Goal: Task Accomplishment & Management: Manage account settings

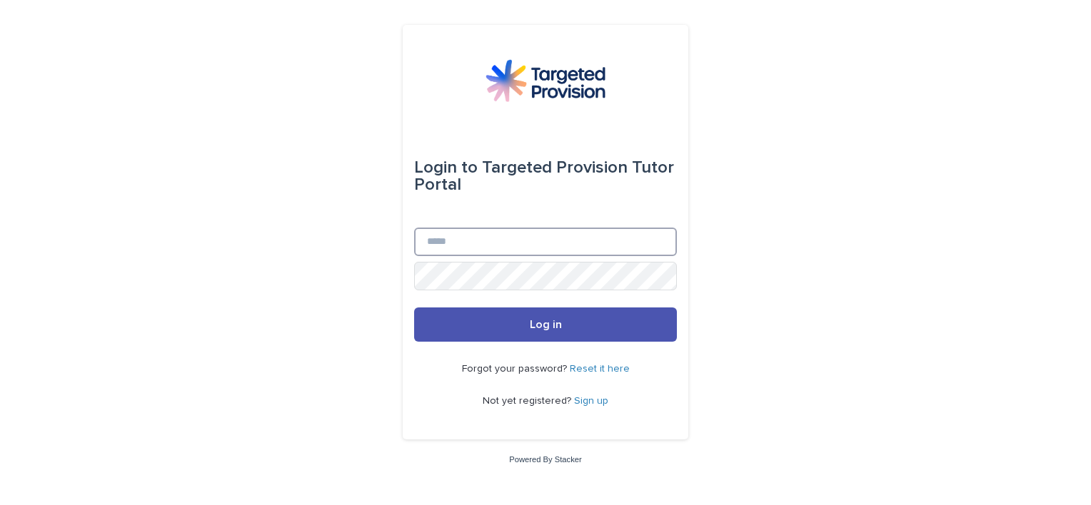
click at [518, 243] on input "Email" at bounding box center [545, 242] width 263 height 29
type input "**********"
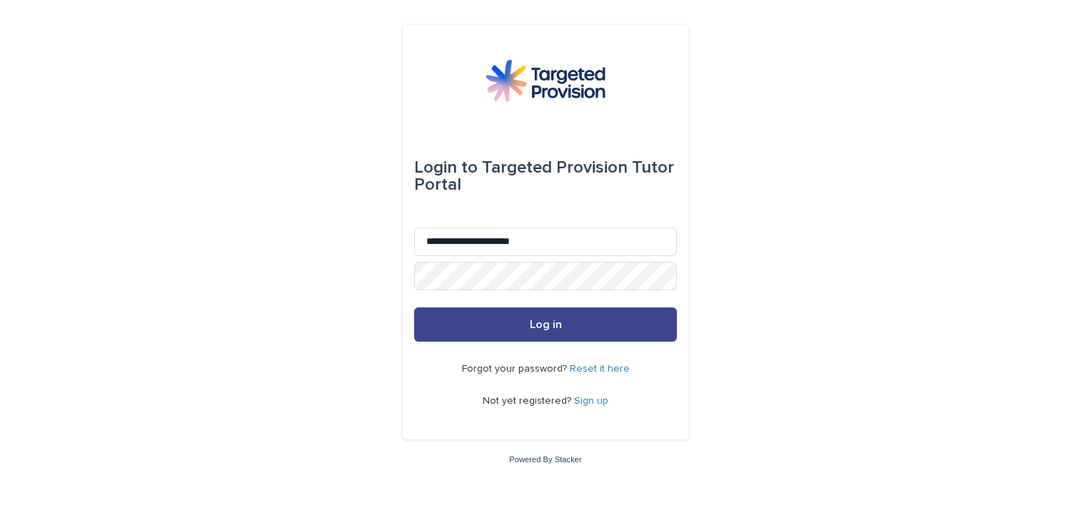
click at [562, 321] on button "Log in" at bounding box center [545, 325] width 263 height 34
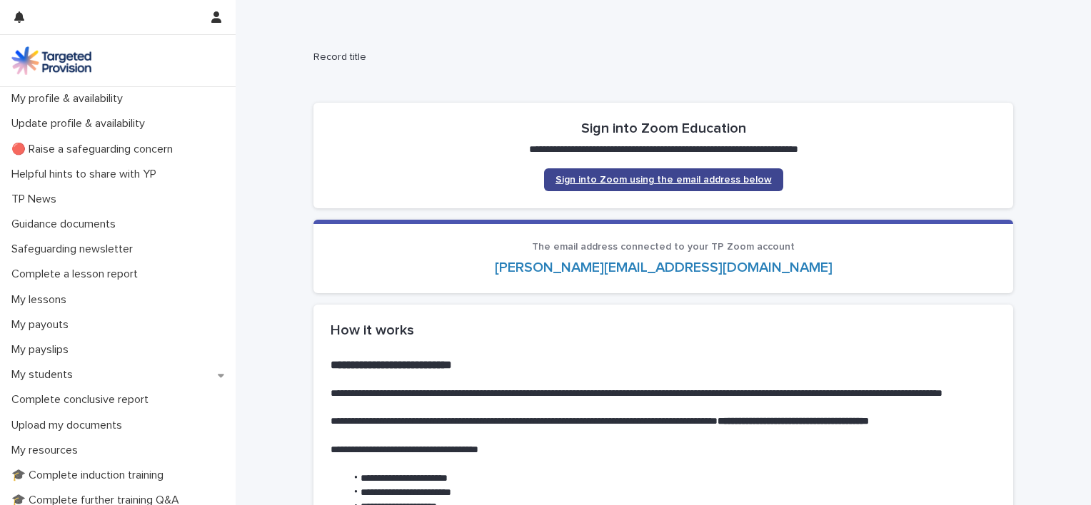
click at [674, 185] on link "Sign into Zoom using the email address below" at bounding box center [663, 179] width 239 height 23
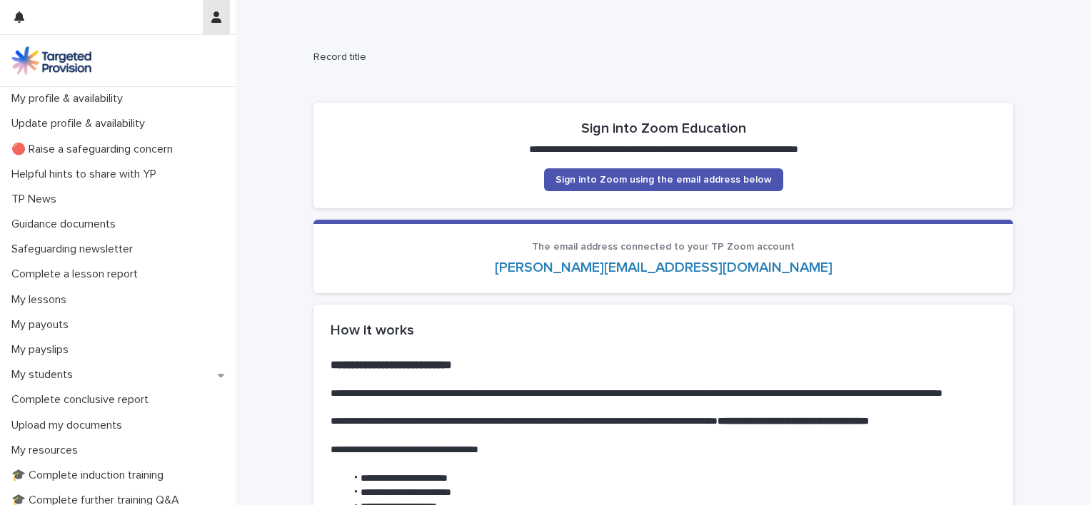
click at [210, 24] on button "button" at bounding box center [216, 17] width 27 height 34
click at [159, 59] on p "Log Out" at bounding box center [175, 61] width 90 height 24
